Goal: Communication & Community: Share content

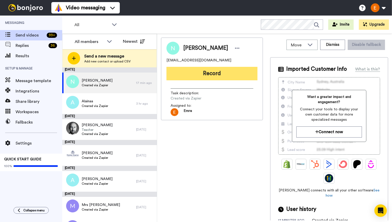
click at [218, 73] on button "Record" at bounding box center [212, 73] width 91 height 13
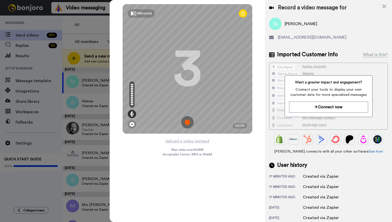
click at [187, 125] on img at bounding box center [187, 122] width 12 height 12
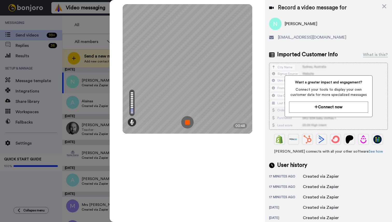
click at [187, 125] on img at bounding box center [187, 122] width 12 height 12
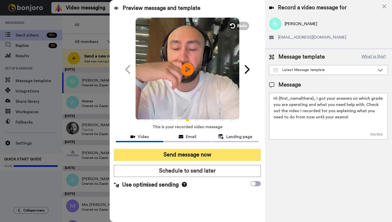
click at [215, 158] on button "Send message now" at bounding box center [187, 155] width 147 height 12
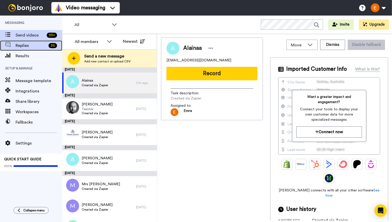
click at [44, 44] on span "Replies" at bounding box center [31, 46] width 31 height 6
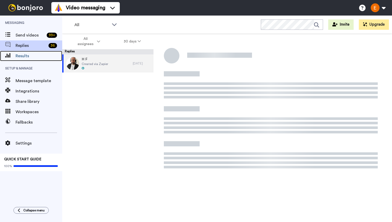
click at [40, 57] on span "Results" at bounding box center [39, 56] width 47 height 6
